Goal: Transaction & Acquisition: Subscribe to service/newsletter

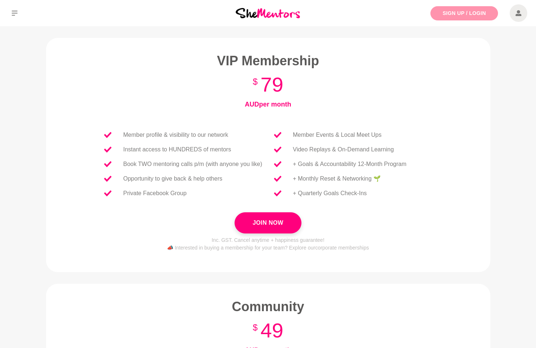
click at [460, 14] on link "Sign Up / Login" at bounding box center [464, 13] width 68 height 14
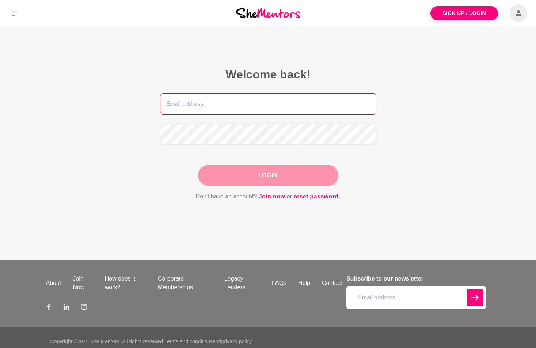
click at [218, 110] on input "email" at bounding box center [268, 103] width 216 height 21
type input "deepthi.balla@pointsbet.com"
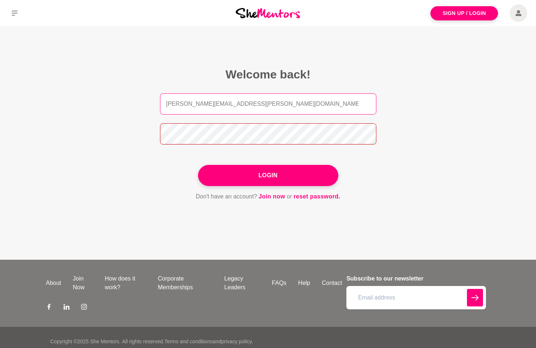
click at [198, 165] on button "Login" at bounding box center [268, 175] width 140 height 21
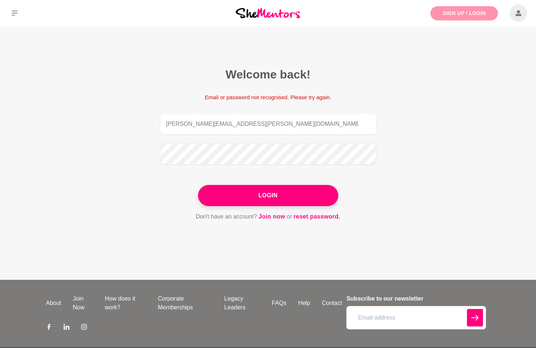
click at [454, 15] on link "Sign Up / Login" at bounding box center [464, 13] width 68 height 14
click at [443, 12] on link "Sign Up / Login" at bounding box center [464, 13] width 68 height 14
click at [268, 219] on link "Join now" at bounding box center [272, 216] width 27 height 9
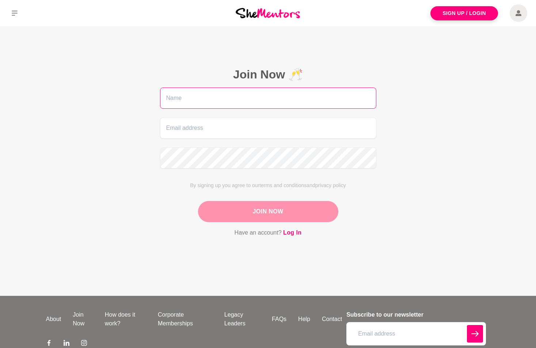
click at [207, 103] on input "text" at bounding box center [268, 98] width 216 height 21
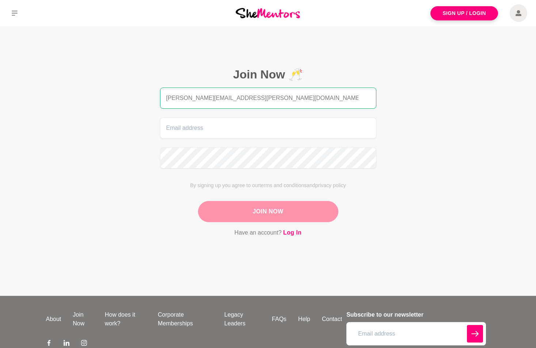
type input "deepthi.balla@pointsbet.com"
click at [269, 99] on input "deepthi.balla@pointsbet.com" at bounding box center [268, 98] width 216 height 21
drag, startPoint x: 269, startPoint y: 100, endPoint x: 160, endPoint y: 106, distance: 109.0
click at [160, 106] on input "deepthi.balla@pointsbet.com" at bounding box center [268, 98] width 216 height 21
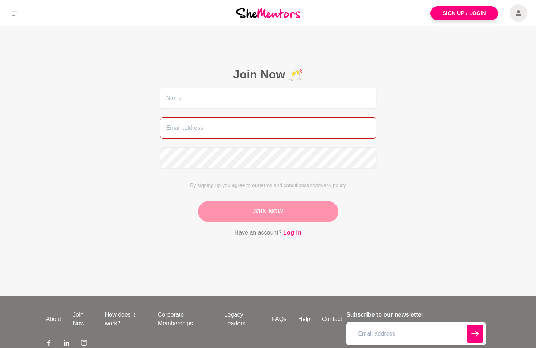
click at [198, 131] on input "email" at bounding box center [268, 128] width 216 height 21
paste input "deepthi.balla@pointsbet.com"
type input "deepthi.balla@pointsbet.com"
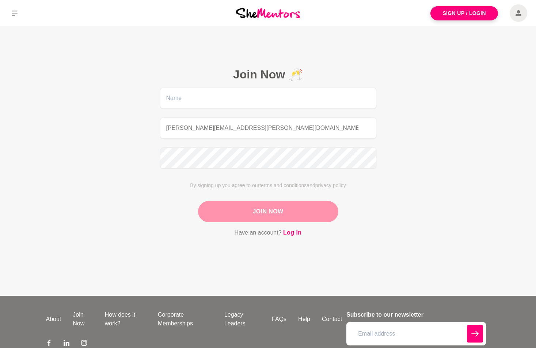
click at [187, 83] on figcaption "Join Now 🥂 deepthi.balla@pointsbet.com By signing up you agree to our terms and…" at bounding box center [267, 152] width 257 height 211
click at [184, 93] on input "text" at bounding box center [268, 98] width 216 height 21
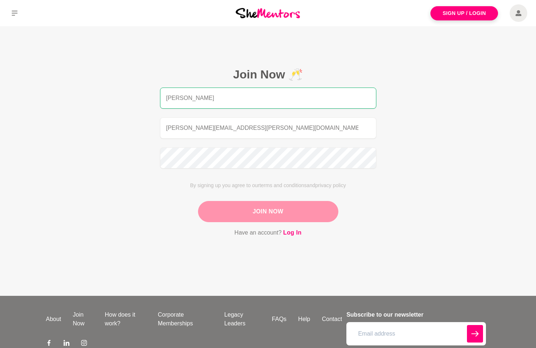
type input "[PERSON_NAME]"
click at [312, 218] on button "Join Now" at bounding box center [268, 211] width 140 height 21
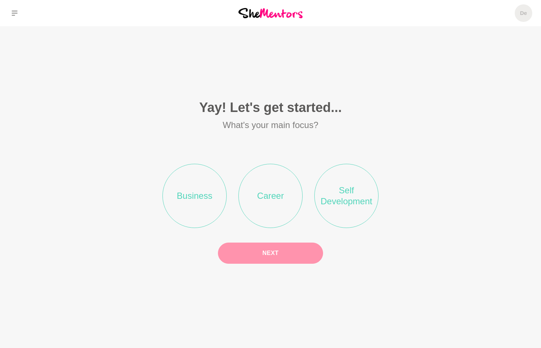
click at [251, 196] on li "Career" at bounding box center [270, 196] width 64 height 64
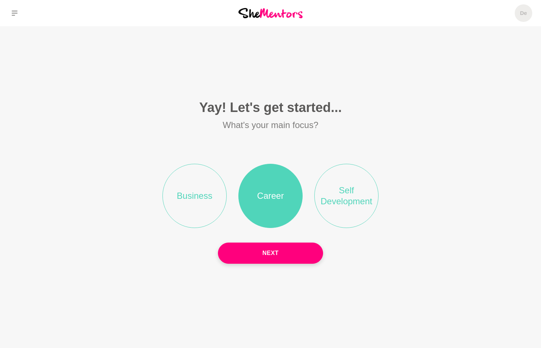
click at [341, 200] on li "Self Development" at bounding box center [346, 196] width 64 height 64
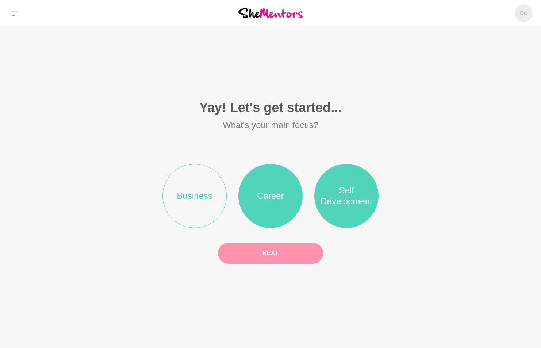
click at [290, 253] on button "Next" at bounding box center [270, 253] width 105 height 21
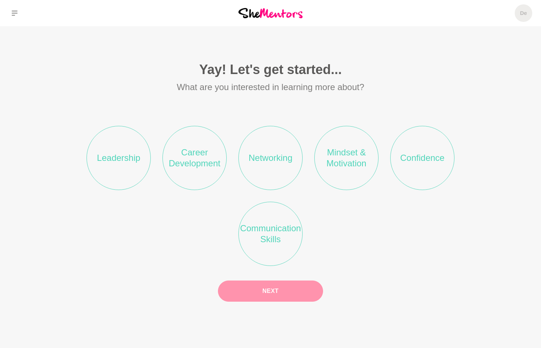
click at [133, 164] on li "Leadership" at bounding box center [119, 158] width 64 height 64
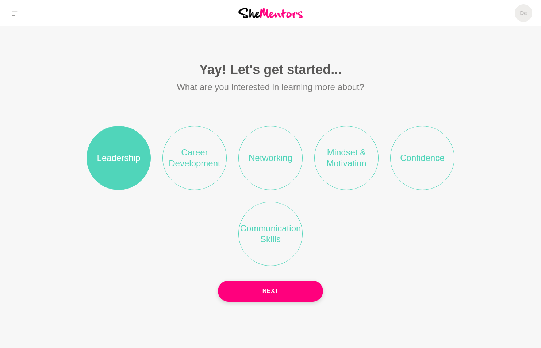
click at [200, 156] on li "Career Development" at bounding box center [194, 158] width 64 height 64
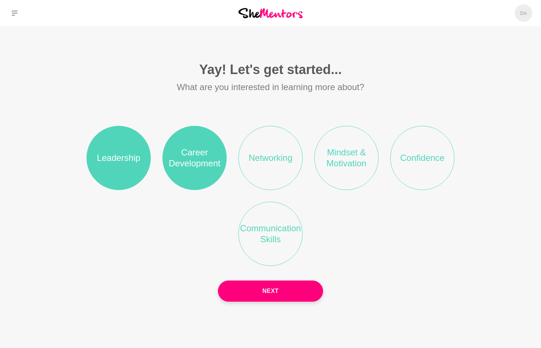
click at [281, 235] on li "Communication Skills" at bounding box center [270, 234] width 64 height 64
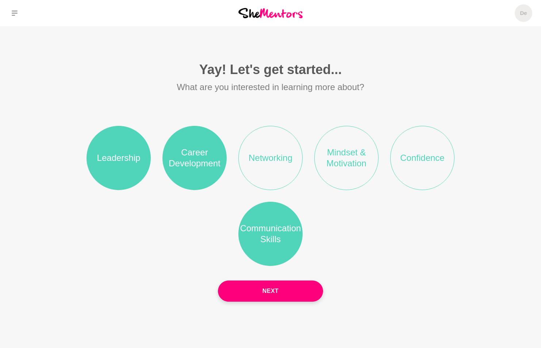
click at [276, 157] on li "Networking" at bounding box center [270, 158] width 64 height 64
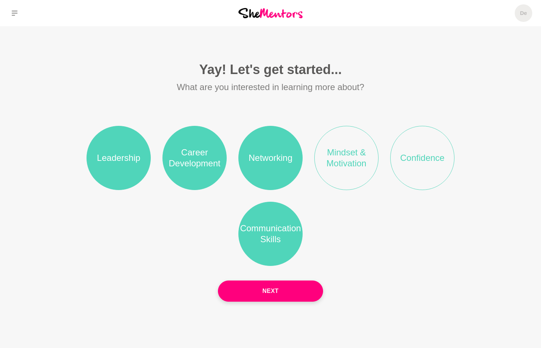
click at [360, 162] on li "Mindset & Motivation" at bounding box center [346, 158] width 64 height 64
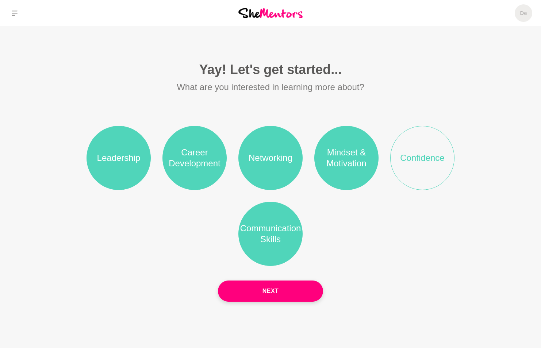
click at [428, 164] on li "Confidence" at bounding box center [422, 158] width 64 height 64
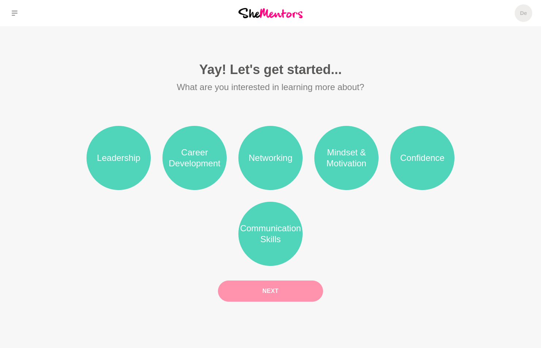
click at [280, 291] on button "Next" at bounding box center [270, 291] width 105 height 21
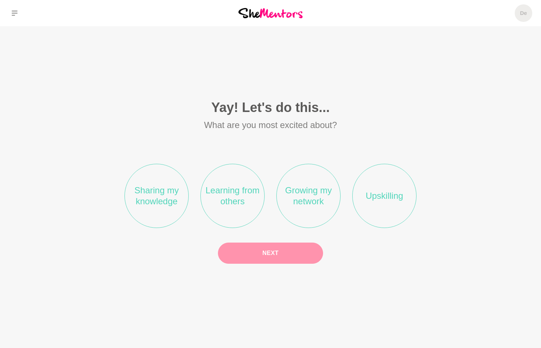
click at [154, 196] on li "Sharing my knowledge" at bounding box center [157, 196] width 64 height 64
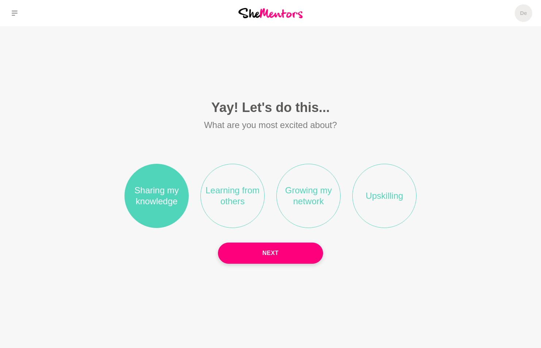
click at [228, 192] on li "Learning from others" at bounding box center [232, 196] width 64 height 64
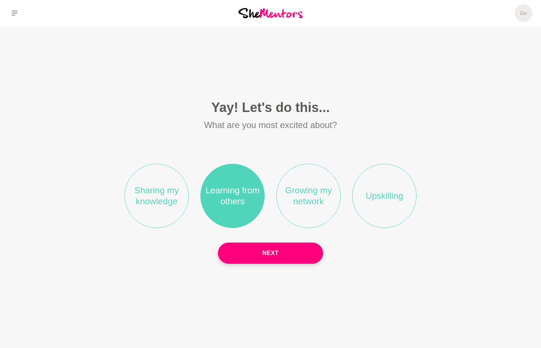
drag, startPoint x: 295, startPoint y: 194, endPoint x: 308, endPoint y: 195, distance: 12.8
click at [296, 194] on li "Growing my network" at bounding box center [308, 196] width 64 height 64
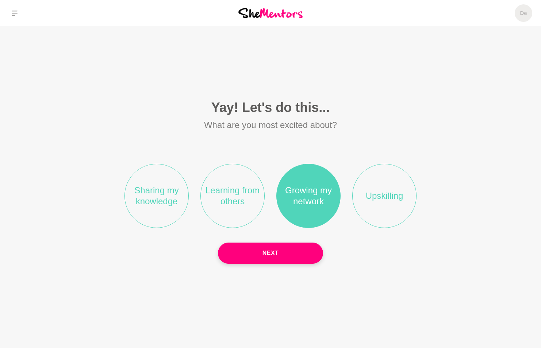
click at [231, 198] on li "Learning from others" at bounding box center [232, 196] width 64 height 64
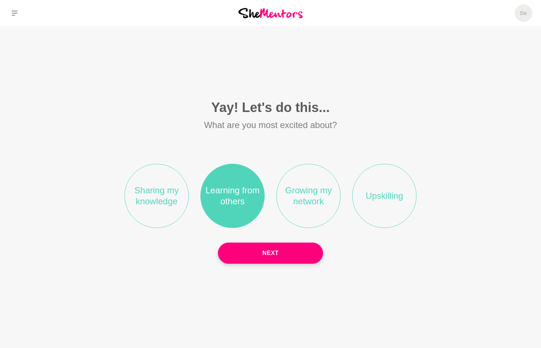
click at [324, 195] on li "Growing my network" at bounding box center [308, 196] width 64 height 64
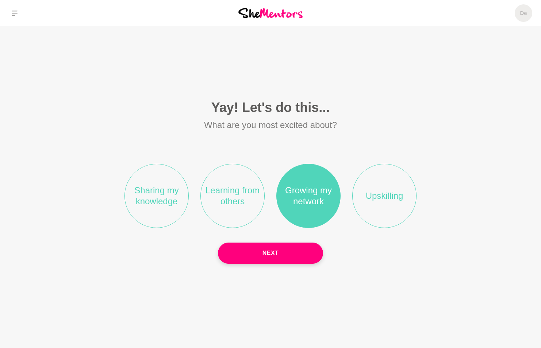
click at [213, 195] on li "Learning from others" at bounding box center [232, 196] width 64 height 64
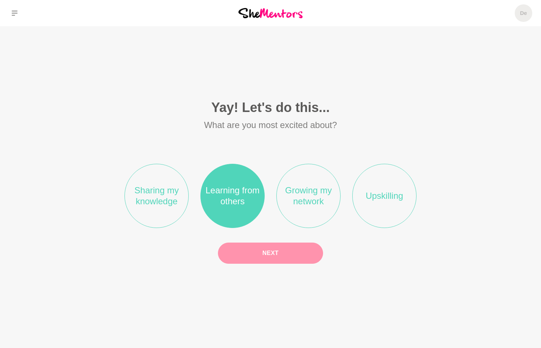
click at [289, 254] on button "Next" at bounding box center [270, 253] width 105 height 21
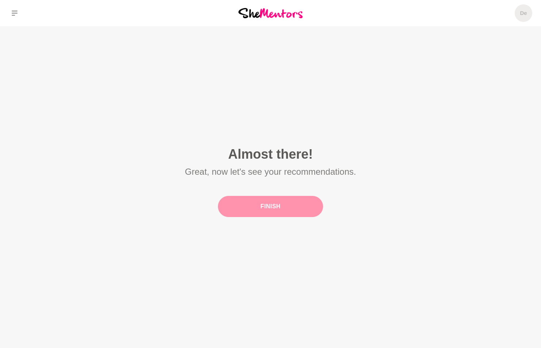
click at [293, 210] on button "Finish" at bounding box center [270, 206] width 105 height 21
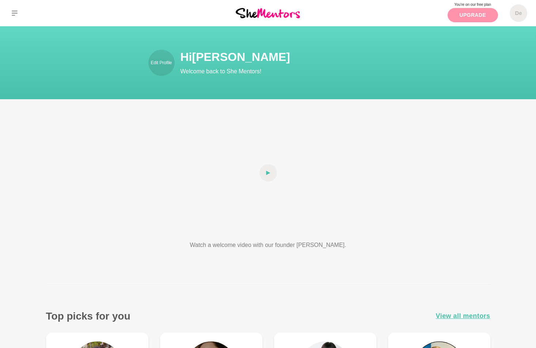
click at [478, 13] on link "Upgrade" at bounding box center [472, 15] width 50 height 14
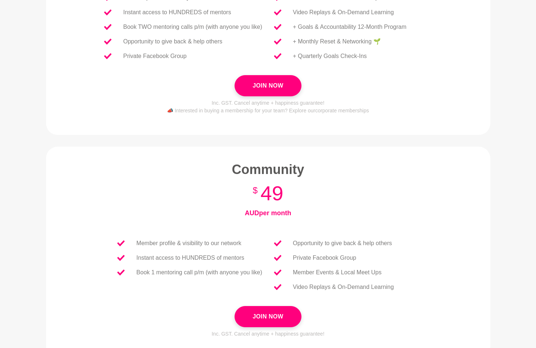
scroll to position [73, 0]
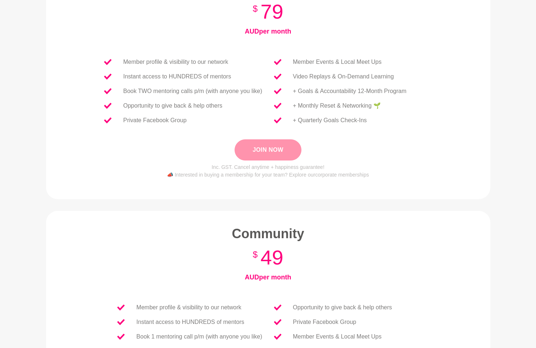
click at [293, 150] on button "Join Now" at bounding box center [267, 149] width 66 height 21
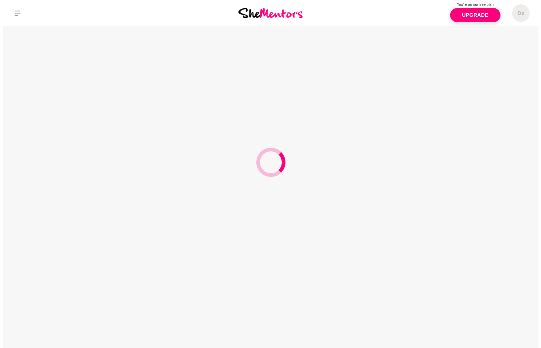
scroll to position [0, 0]
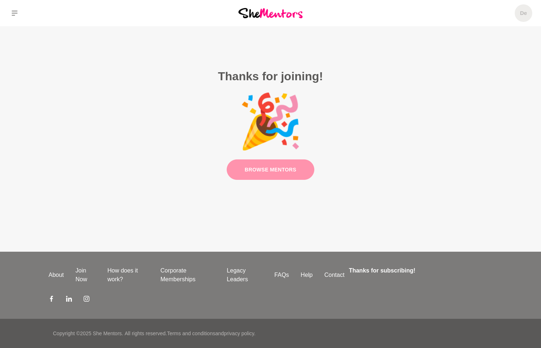
click at [260, 167] on link "Browse Mentors" at bounding box center [271, 170] width 88 height 21
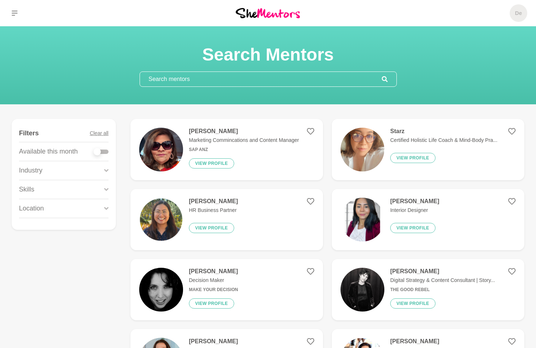
click at [42, 170] on p "Industry" at bounding box center [30, 171] width 23 height 10
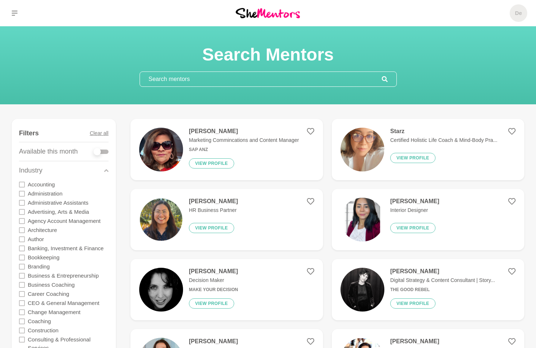
click at [42, 170] on p "Industry" at bounding box center [30, 171] width 23 height 10
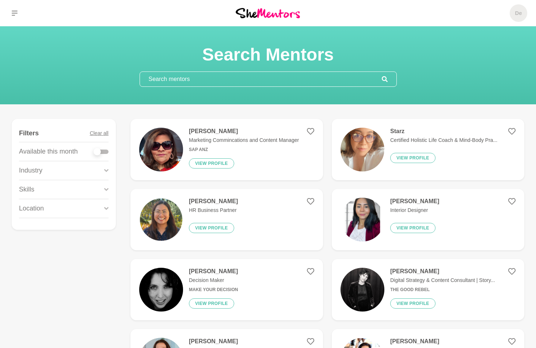
click at [180, 79] on input "text" at bounding box center [261, 79] width 242 height 15
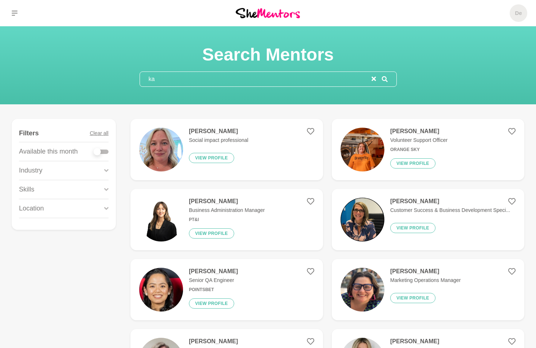
type input "k"
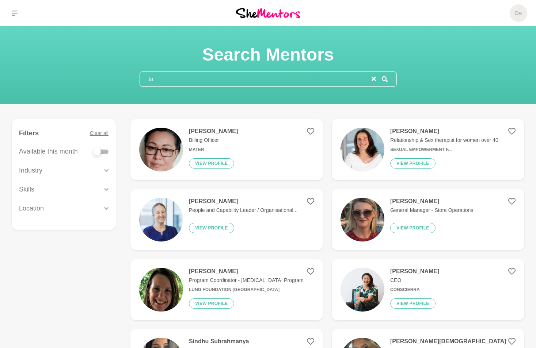
type input "t"
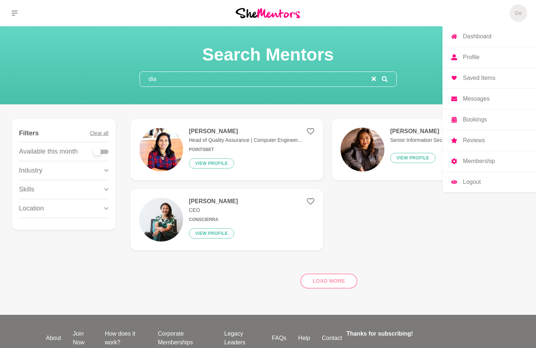
type input "dia"
click at [520, 10] on h5 "De" at bounding box center [518, 13] width 7 height 7
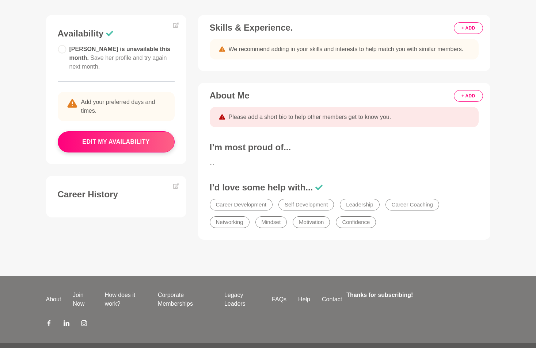
scroll to position [118, 0]
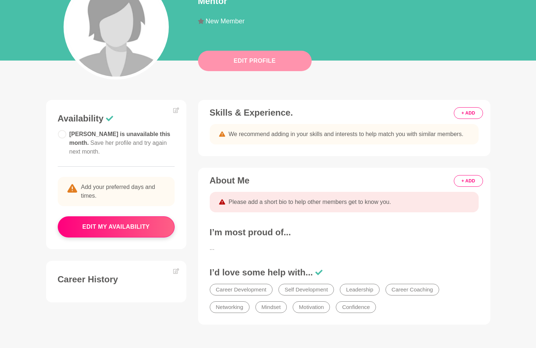
click at [283, 63] on button "Edit Profile" at bounding box center [255, 61] width 114 height 20
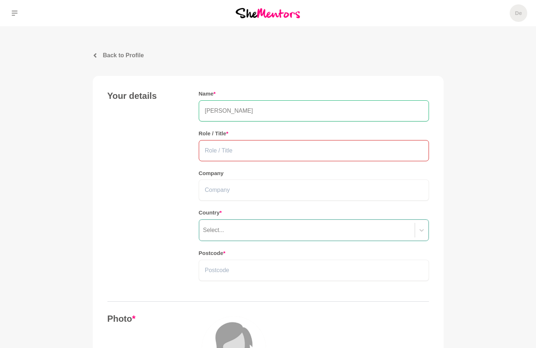
click at [234, 151] on input "text" at bounding box center [314, 150] width 230 height 21
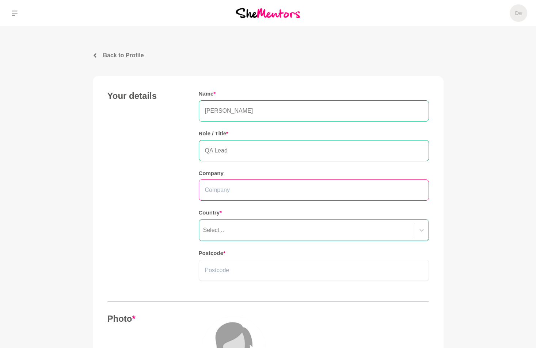
type input "QA Lead"
click at [233, 196] on input "text" at bounding box center [314, 190] width 230 height 21
type input "pointsbet"
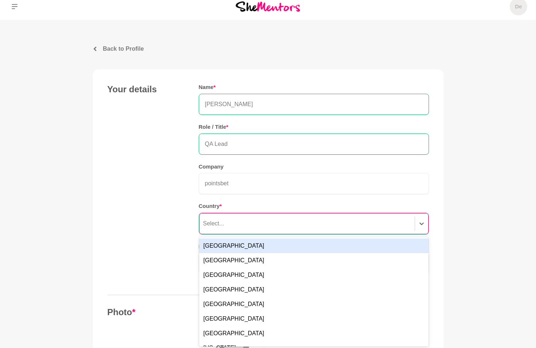
click at [256, 230] on div "Select..." at bounding box center [306, 223] width 215 height 13
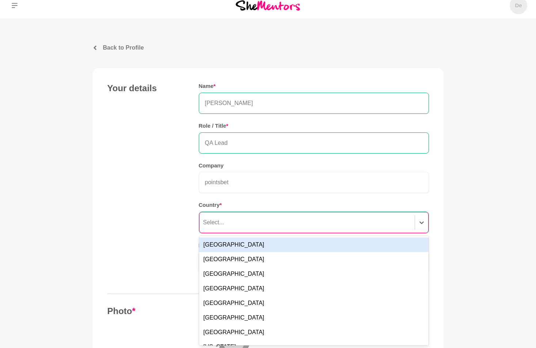
scroll to position [8, 0]
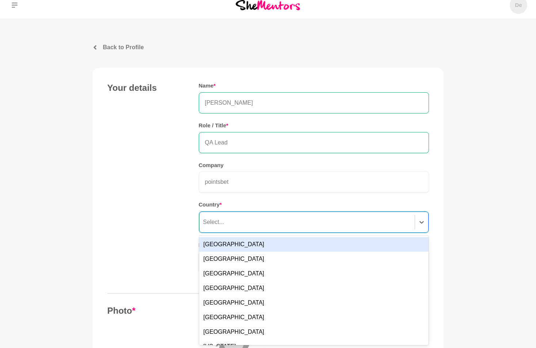
click at [248, 244] on div "[GEOGRAPHIC_DATA]" at bounding box center [313, 244] width 229 height 15
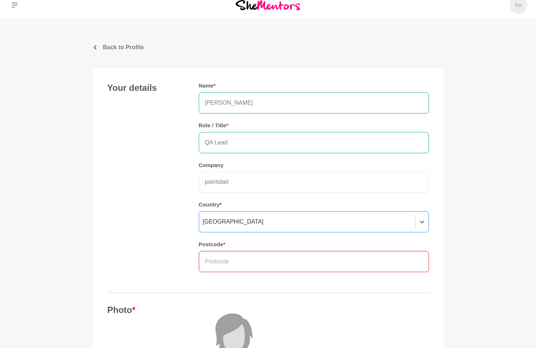
click at [249, 257] on input "text" at bounding box center [314, 261] width 230 height 21
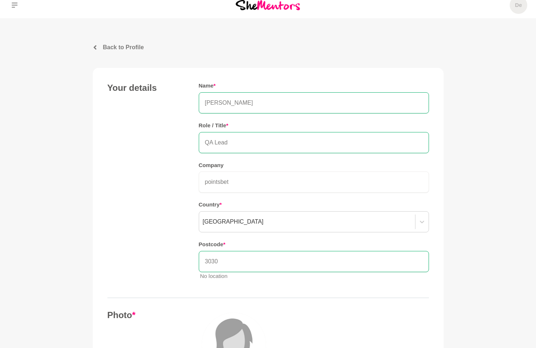
type input "3030"
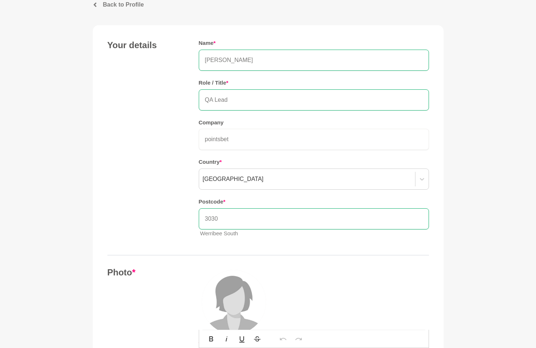
scroll to position [118, 0]
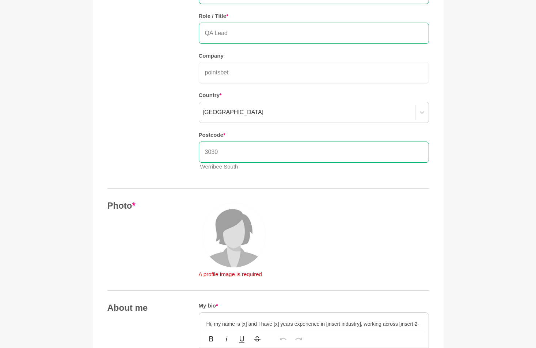
click at [234, 239] on img at bounding box center [234, 235] width 64 height 64
click at [236, 233] on img at bounding box center [234, 235] width 64 height 64
click at [247, 232] on img at bounding box center [234, 235] width 64 height 64
click at [230, 236] on img at bounding box center [234, 235] width 64 height 64
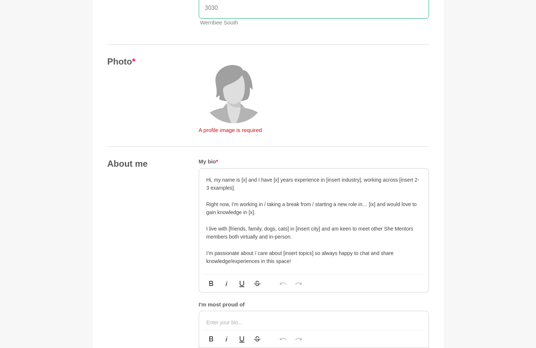
scroll to position [264, 0]
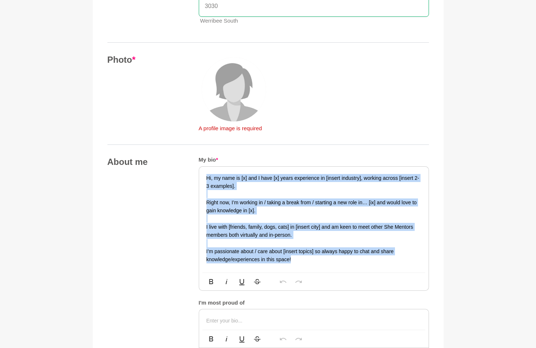
drag, startPoint x: 204, startPoint y: 177, endPoint x: 307, endPoint y: 267, distance: 136.7
click at [307, 267] on div "Hi, my name is [x] and I have [x] years experience in [insert industry], workin…" at bounding box center [313, 220] width 229 height 106
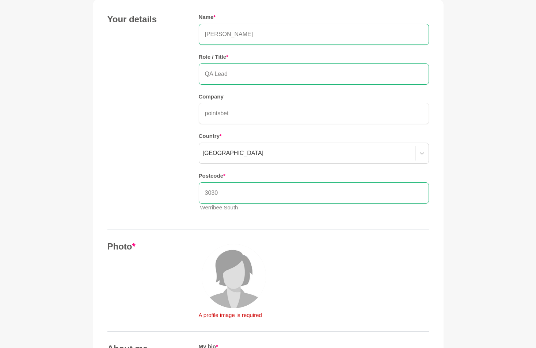
scroll to position [0, 0]
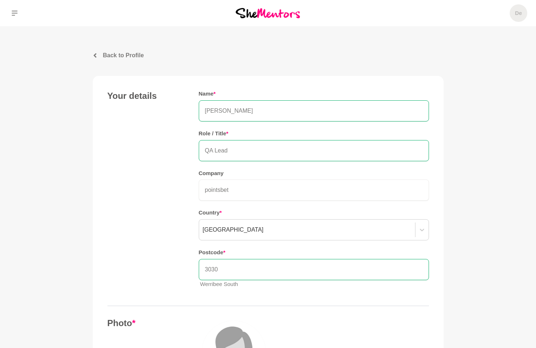
click at [116, 53] on p "Back to Profile" at bounding box center [123, 55] width 41 height 9
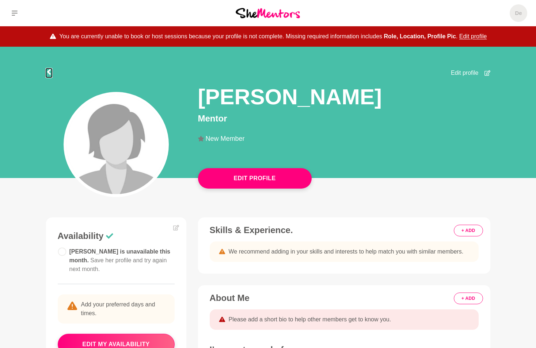
click at [48, 69] on button at bounding box center [49, 73] width 6 height 9
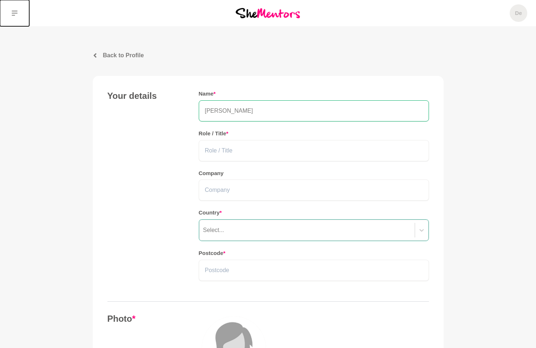
click at [17, 13] on icon at bounding box center [15, 13] width 6 height 5
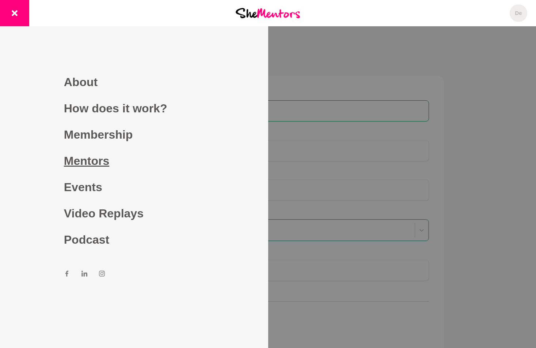
click at [87, 157] on link "Mentors" at bounding box center [134, 161] width 140 height 26
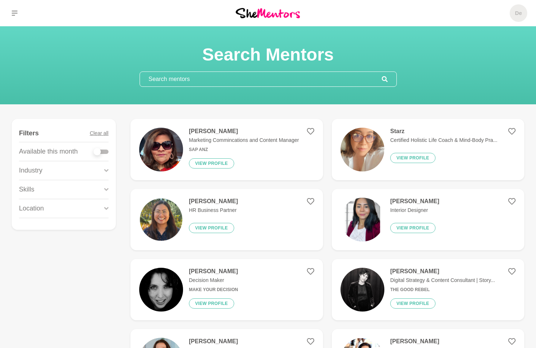
click at [268, 81] on input "text" at bounding box center [261, 79] width 242 height 15
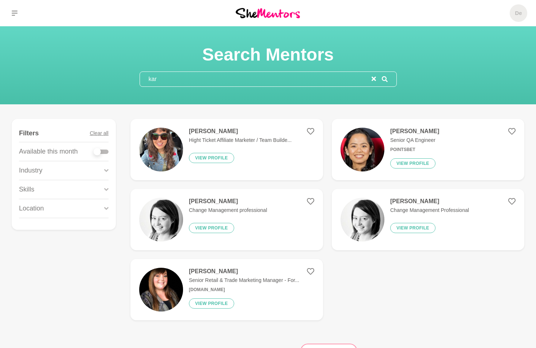
type input "kar"
click at [422, 133] on h4 "[PERSON_NAME]" at bounding box center [414, 131] width 49 height 7
click at [374, 79] on icon "reset" at bounding box center [373, 79] width 4 height 4
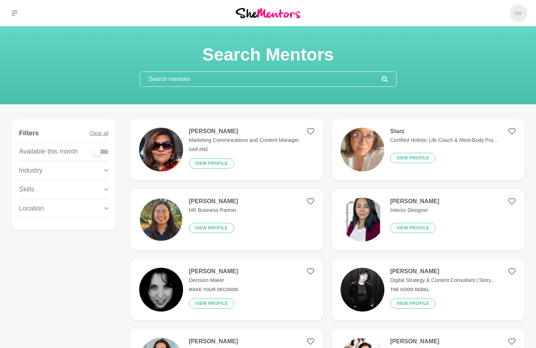
click at [268, 77] on input "text" at bounding box center [261, 79] width 242 height 15
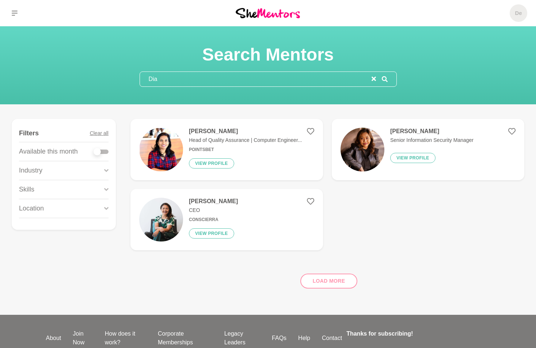
type input "Dia"
click at [206, 132] on h4 "[PERSON_NAME]" at bounding box center [245, 131] width 113 height 7
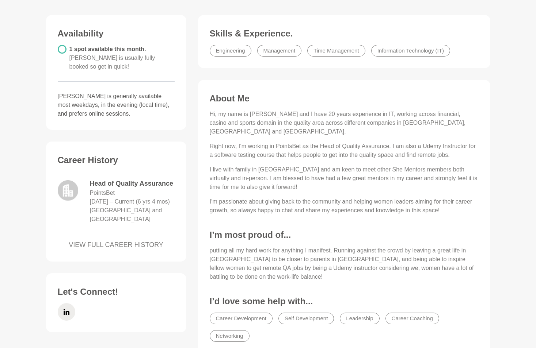
scroll to position [183, 0]
click at [154, 240] on link "VIEW FULL CAREER HISTORY" at bounding box center [116, 245] width 117 height 10
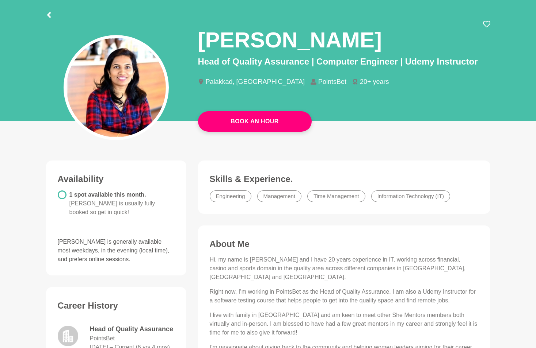
scroll to position [0, 0]
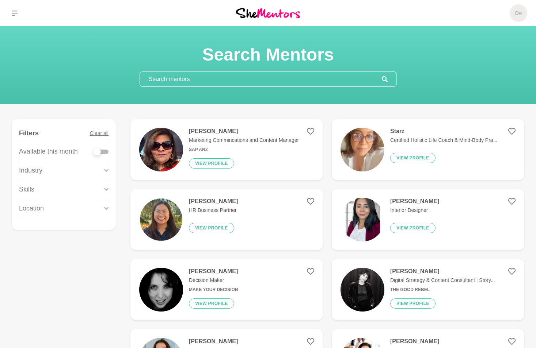
click at [34, 188] on p "Skills" at bounding box center [26, 190] width 15 height 10
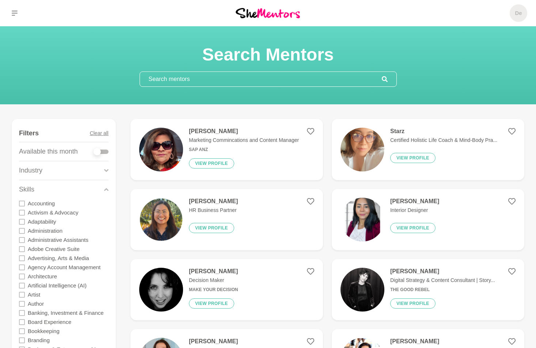
click at [50, 191] on div "Skills" at bounding box center [63, 189] width 89 height 19
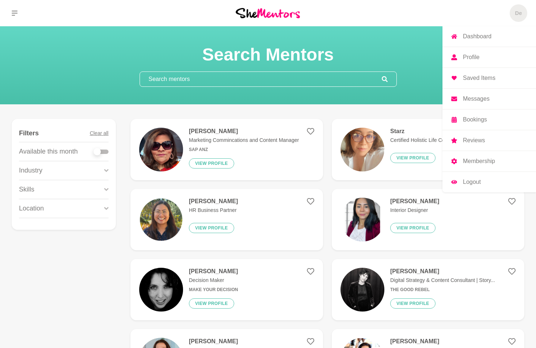
click at [524, 11] on span "De" at bounding box center [518, 13] width 18 height 18
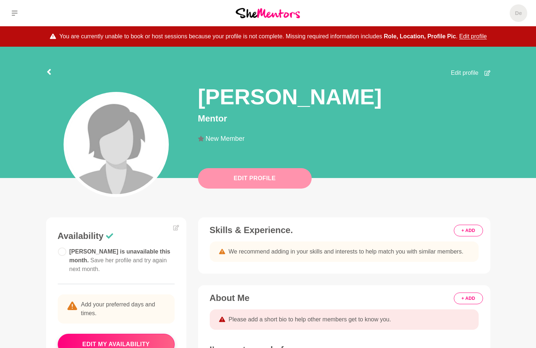
click at [245, 174] on button "Edit Profile" at bounding box center [255, 178] width 114 height 20
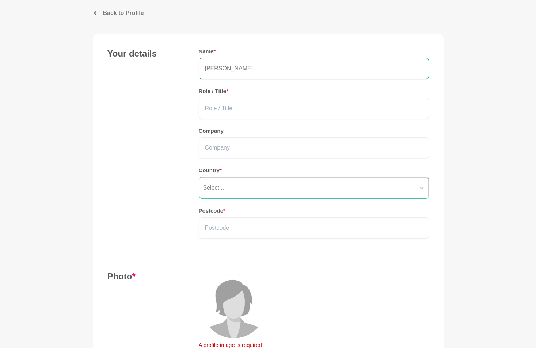
scroll to position [110, 0]
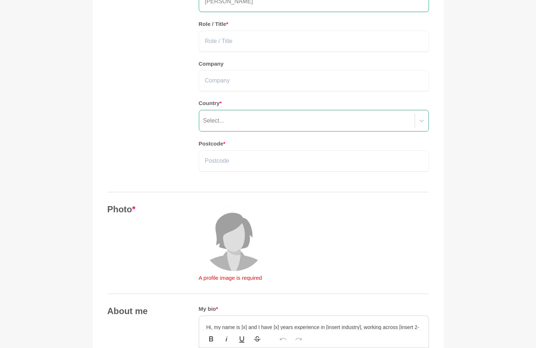
click at [238, 248] on img at bounding box center [234, 239] width 64 height 64
click at [233, 229] on img at bounding box center [234, 239] width 64 height 64
click at [238, 242] on img at bounding box center [234, 239] width 64 height 64
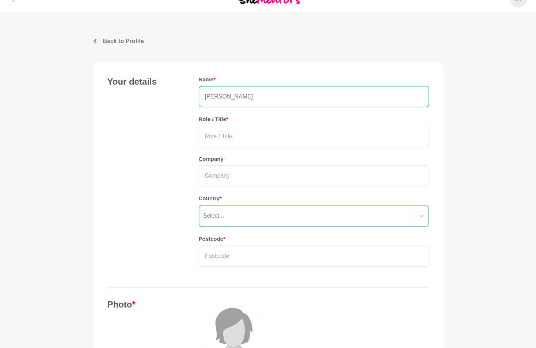
scroll to position [0, 0]
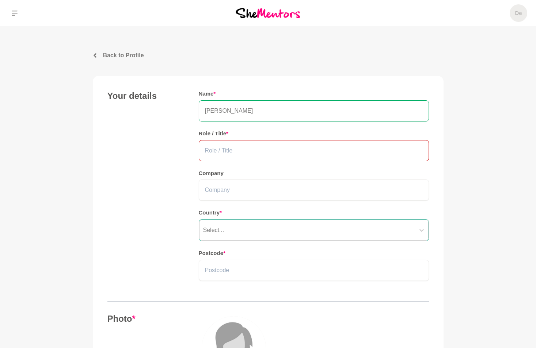
click at [208, 150] on input "text" at bounding box center [314, 150] width 230 height 21
type input "QA Lead"
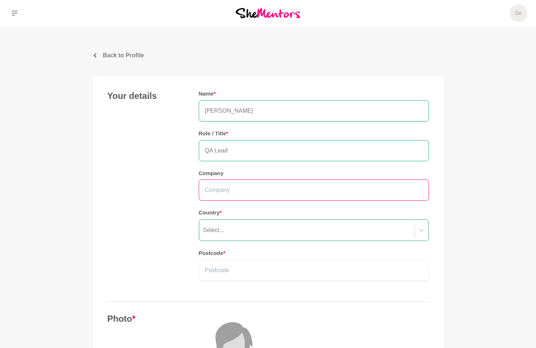
type input "pointsbet"
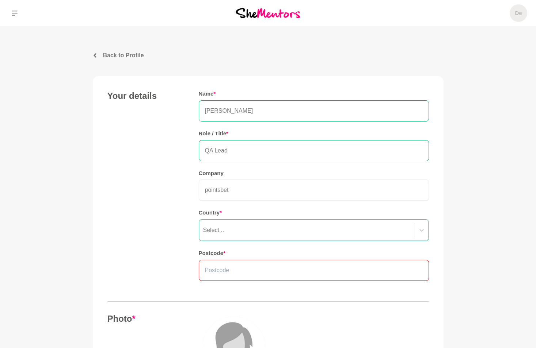
type input "3030"
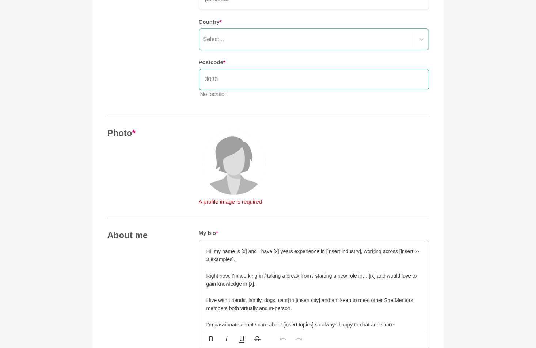
scroll to position [256, 0]
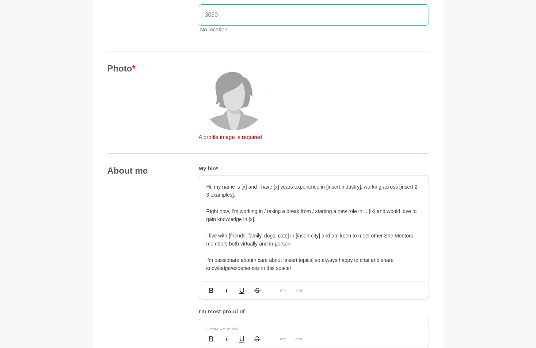
click at [236, 97] on img at bounding box center [234, 98] width 64 height 64
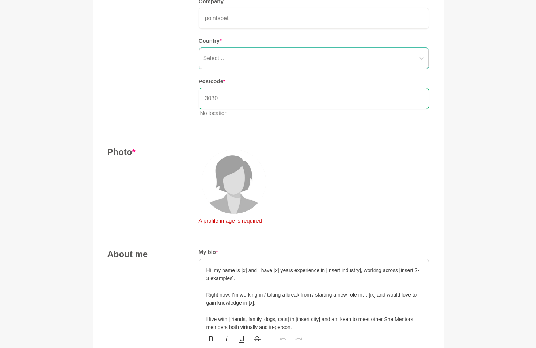
scroll to position [146, 0]
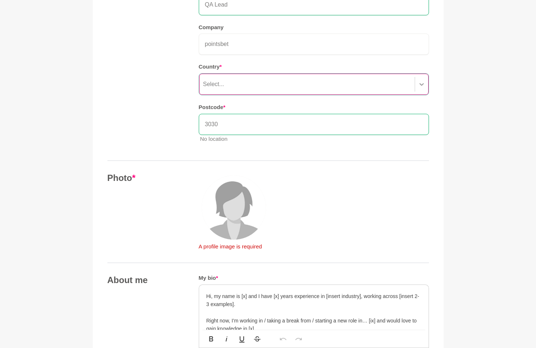
click at [420, 82] on icon at bounding box center [421, 84] width 7 height 7
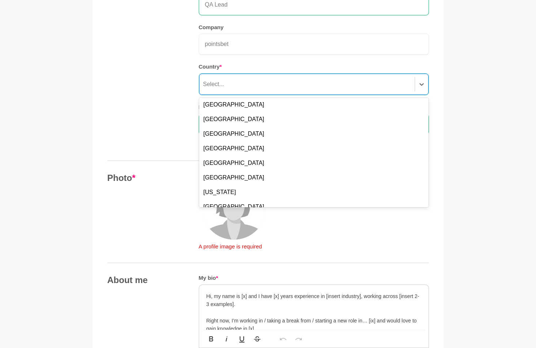
scroll to position [0, 0]
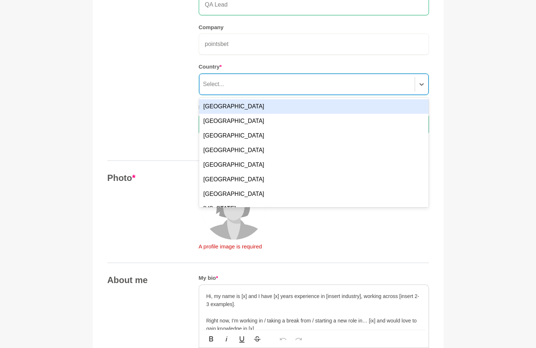
click at [217, 103] on div "[GEOGRAPHIC_DATA]" at bounding box center [313, 106] width 229 height 15
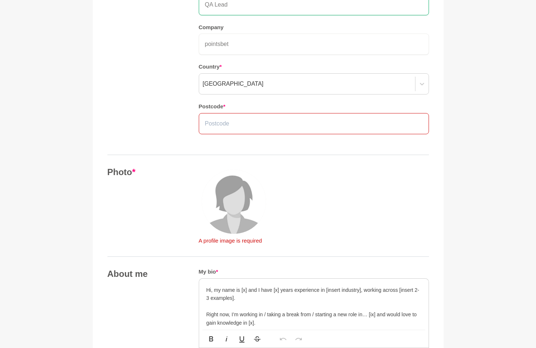
click at [232, 116] on input "text" at bounding box center [314, 123] width 230 height 21
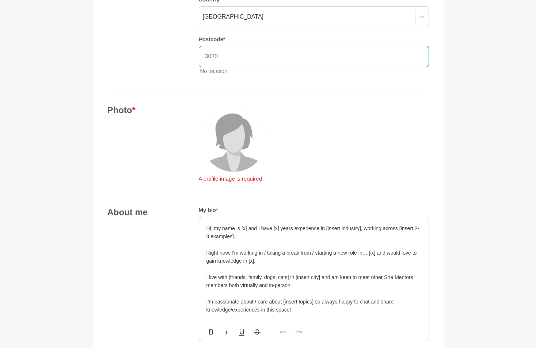
scroll to position [219, 0]
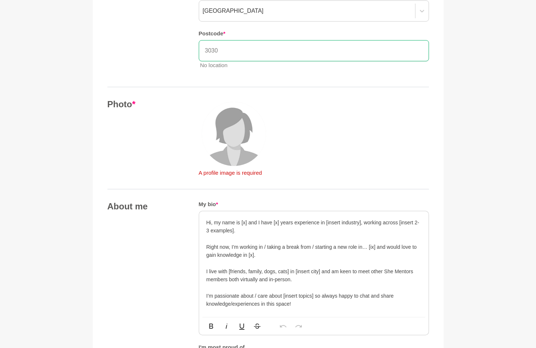
type input "3030"
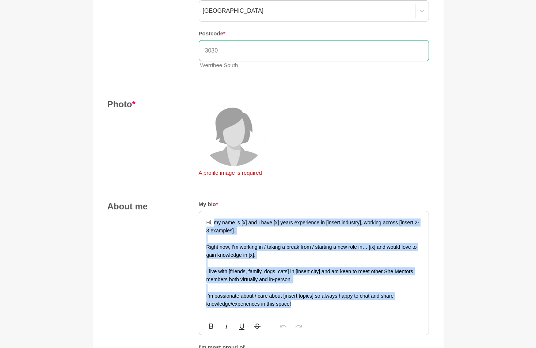
drag, startPoint x: 214, startPoint y: 223, endPoint x: 294, endPoint y: 309, distance: 117.6
click at [294, 309] on div "Hi, my name is [x] and I have [x] years experience in [insert industry], workin…" at bounding box center [313, 264] width 229 height 106
click at [305, 235] on p at bounding box center [313, 239] width 215 height 8
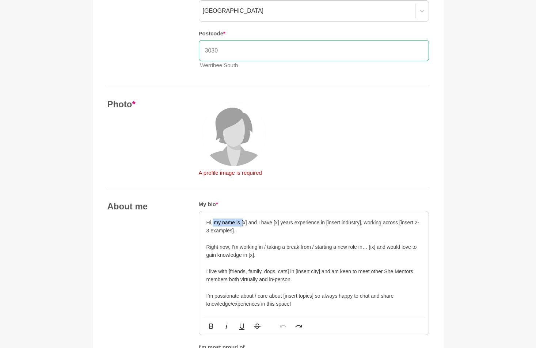
drag, startPoint x: 212, startPoint y: 221, endPoint x: 242, endPoint y: 222, distance: 30.3
click at [243, 222] on p "Hi, my name is [x] and I have [x] years experience in [insert industry], workin…" at bounding box center [313, 227] width 215 height 16
click at [242, 222] on p "Hi, my name is [x] and I have [x] years experience in [insert industry], workin…" at bounding box center [313, 227] width 215 height 16
click at [246, 223] on p "Hi, my name is [x] and I have [x] years experience in [insert industry], workin…" at bounding box center [313, 227] width 215 height 16
click at [303, 223] on p "Hi, my name is [PERSON_NAME] and I have [x] years experience in [insert industr…" at bounding box center [313, 227] width 215 height 16
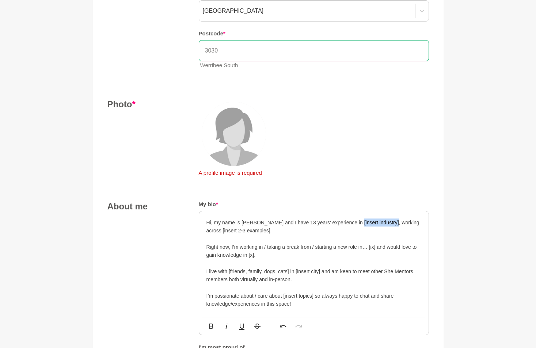
drag, startPoint x: 352, startPoint y: 222, endPoint x: 387, endPoint y: 224, distance: 34.4
click at [387, 224] on p "Hi, my name is [PERSON_NAME] and I have 13 years' experience in [insert industr…" at bounding box center [313, 227] width 215 height 16
drag, startPoint x: 269, startPoint y: 230, endPoint x: 313, endPoint y: 231, distance: 44.2
click at [313, 231] on p "Hi, my name is [PERSON_NAME] and I have 13 years' experience in IT Industry mos…" at bounding box center [313, 227] width 215 height 16
click at [314, 231] on p "Hi, my name is [PERSON_NAME] and I have 13 years' experience in IT Industry mos…" at bounding box center [313, 227] width 215 height 16
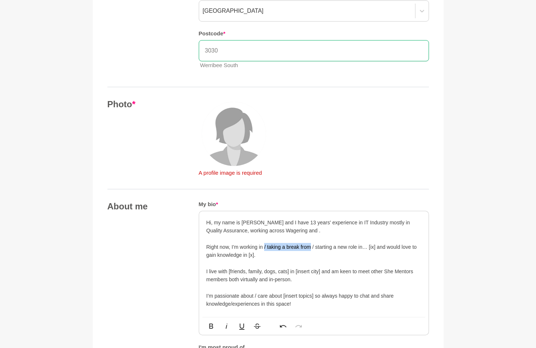
drag, startPoint x: 264, startPoint y: 247, endPoint x: 310, endPoint y: 248, distance: 45.7
click at [310, 248] on p "Right now, I’m working in / taking a break from / starting a new role in… [ix] …" at bounding box center [313, 251] width 215 height 16
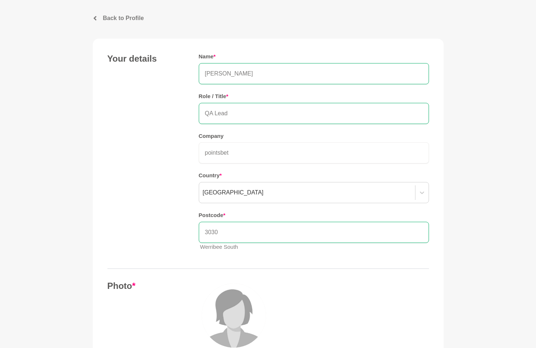
scroll to position [0, 0]
